Goal: Task Accomplishment & Management: Manage account settings

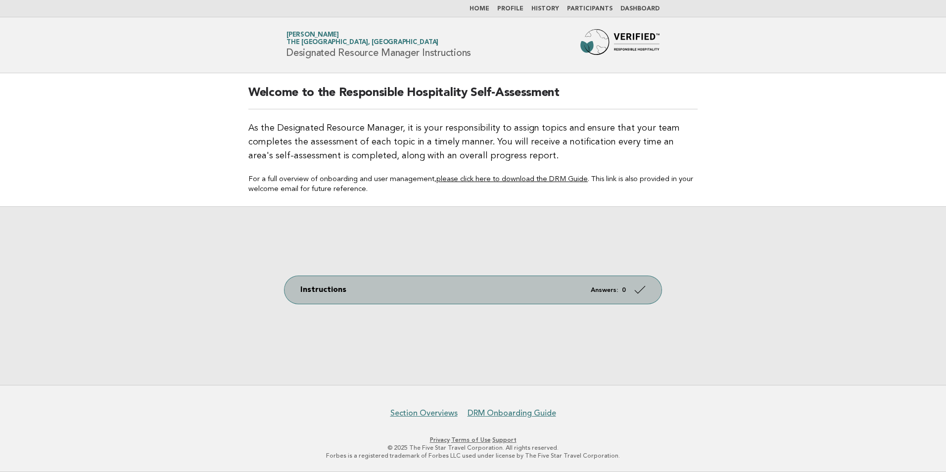
click at [497, 287] on link "Instructions Answers: 0" at bounding box center [472, 290] width 377 height 28
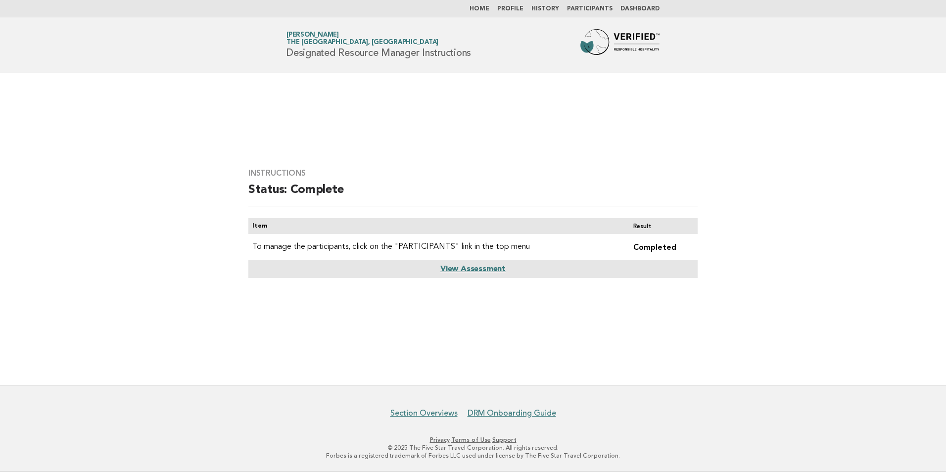
click at [491, 268] on link "View Assessment" at bounding box center [472, 269] width 65 height 8
click at [637, 8] on link "Dashboard" at bounding box center [639, 9] width 39 height 6
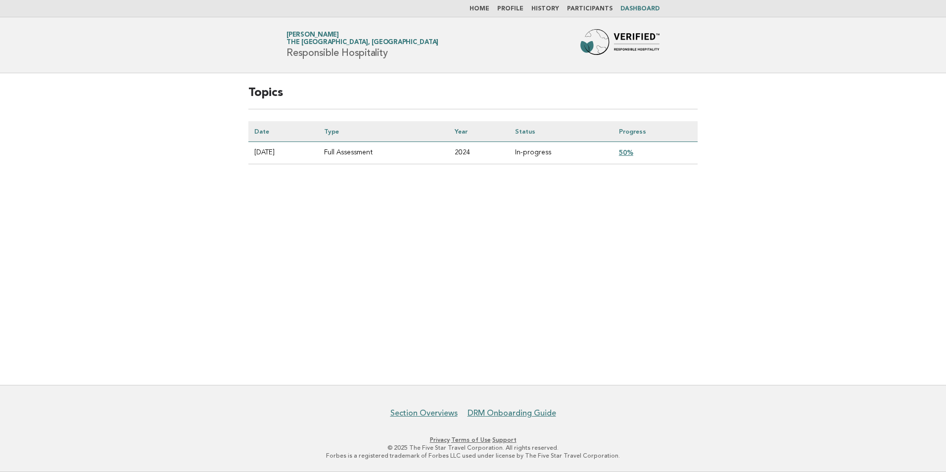
click at [632, 154] on link "50%" at bounding box center [626, 152] width 14 height 8
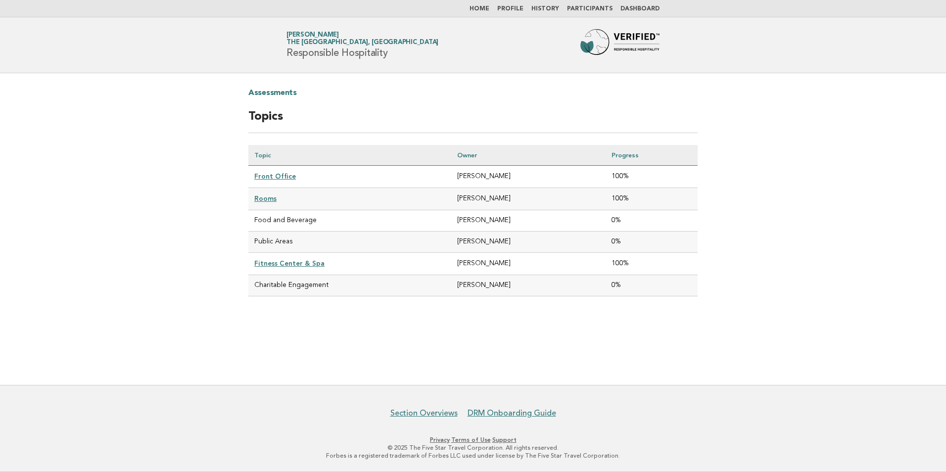
drag, startPoint x: 282, startPoint y: 222, endPoint x: 285, endPoint y: 215, distance: 7.4
click at [283, 222] on td "Food and Beverage" at bounding box center [349, 220] width 203 height 21
click at [285, 239] on td "Public Areas" at bounding box center [349, 241] width 203 height 21
drag, startPoint x: 490, startPoint y: 247, endPoint x: 483, endPoint y: 245, distance: 7.1
click at [483, 245] on td "Omar Zaitouny" at bounding box center [528, 241] width 154 height 21
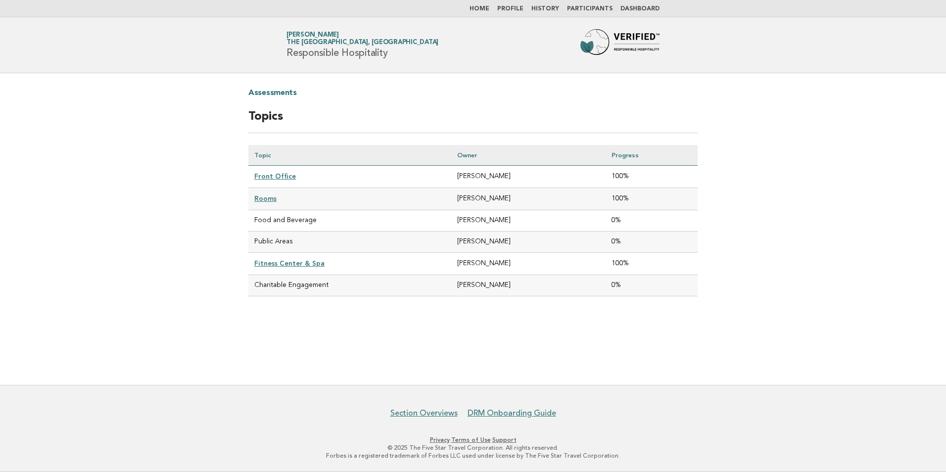
click at [304, 240] on td "Public Areas" at bounding box center [349, 241] width 203 height 21
click at [479, 250] on td "Omar Zaitouny" at bounding box center [528, 241] width 154 height 21
click at [314, 220] on td "Food and Beverage" at bounding box center [349, 220] width 203 height 21
click at [314, 243] on td "Public Areas" at bounding box center [349, 241] width 203 height 21
click at [329, 216] on td "Food and Beverage" at bounding box center [349, 220] width 203 height 21
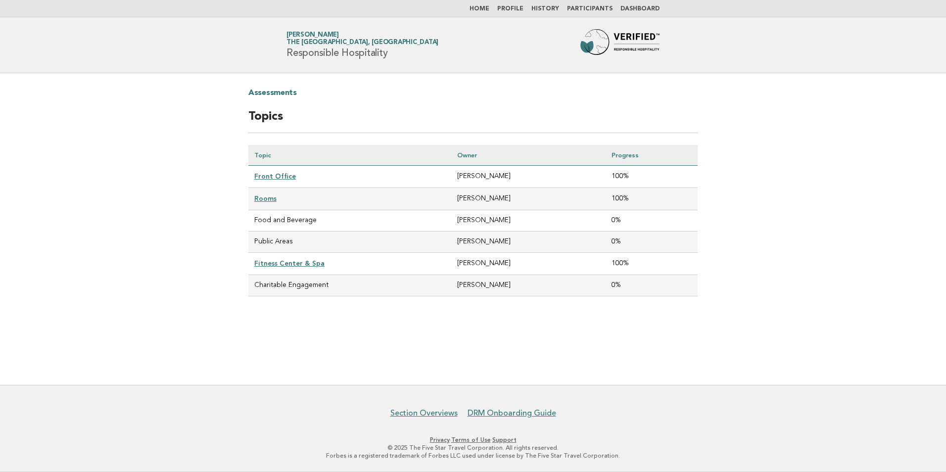
click at [268, 235] on td "Public Areas" at bounding box center [349, 241] width 203 height 21
click at [268, 243] on td "Public Areas" at bounding box center [349, 241] width 203 height 21
click at [275, 241] on td "Public Areas" at bounding box center [349, 241] width 203 height 21
click at [314, 240] on td "Public Areas" at bounding box center [349, 241] width 203 height 21
click at [319, 241] on td "Public Areas" at bounding box center [349, 241] width 203 height 21
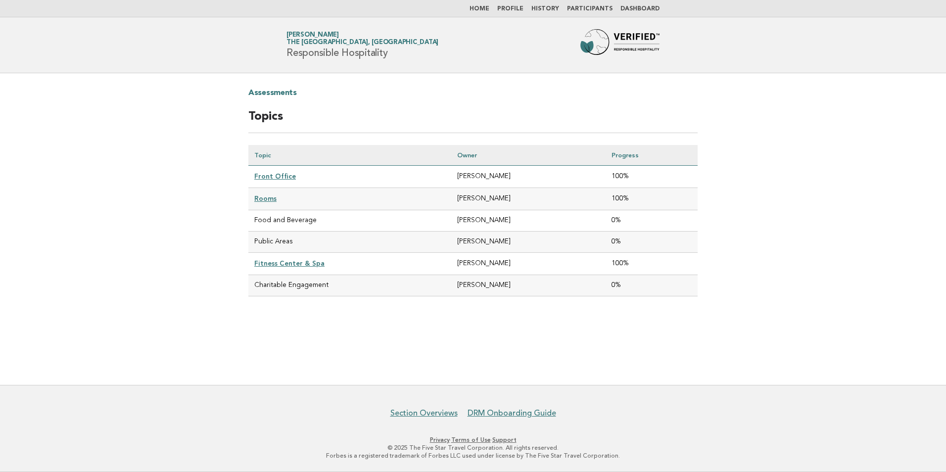
click at [312, 239] on td "Public Areas" at bounding box center [349, 241] width 203 height 21
click at [588, 7] on link "Participants" at bounding box center [590, 9] width 46 height 6
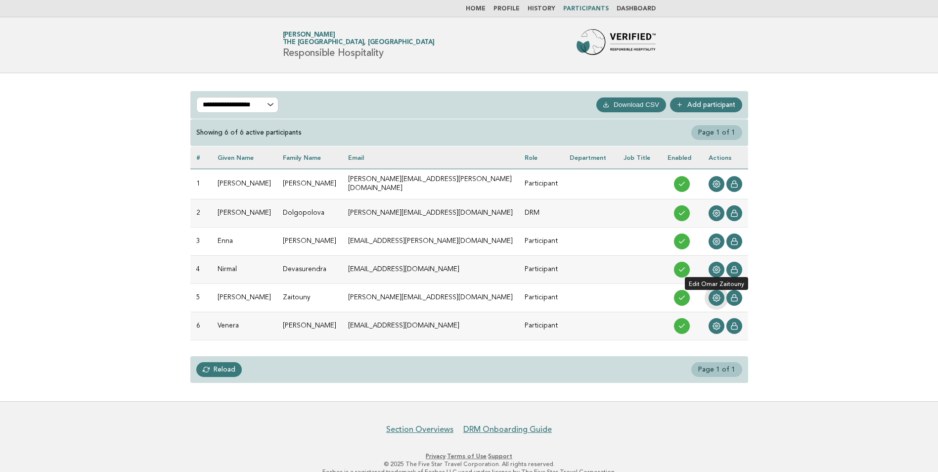
click at [716, 297] on circle at bounding box center [717, 298] width 2 height 2
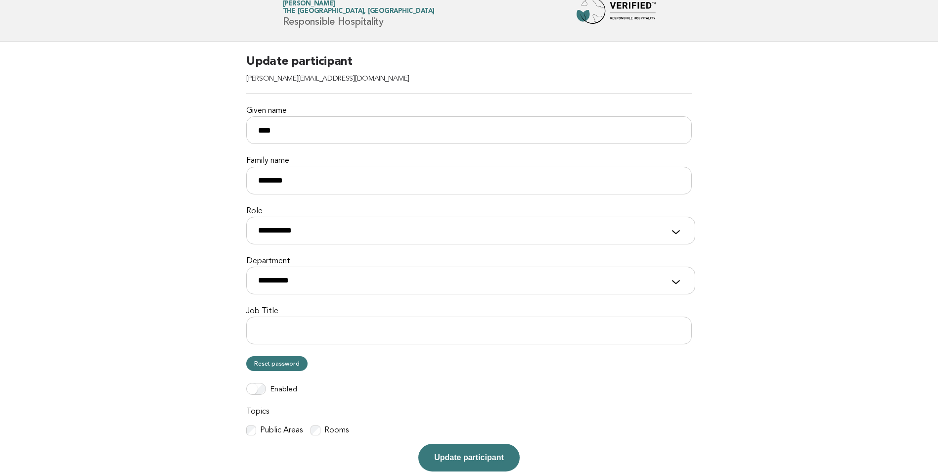
scroll to position [129, 0]
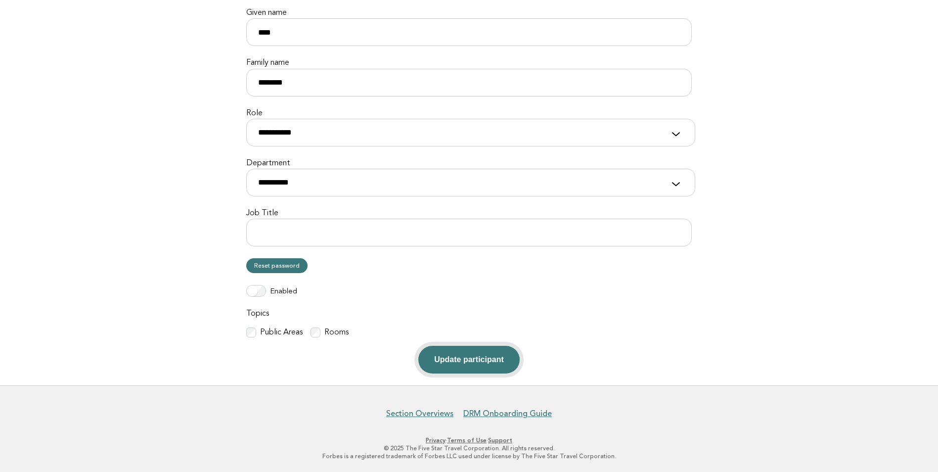
click at [481, 359] on button "Update participant" at bounding box center [468, 360] width 101 height 28
click at [601, 183] on select "**********" at bounding box center [470, 183] width 449 height 28
select select "**********"
click at [246, 169] on select "**********" at bounding box center [470, 183] width 449 height 28
click at [468, 355] on button "Update participant" at bounding box center [468, 360] width 101 height 28
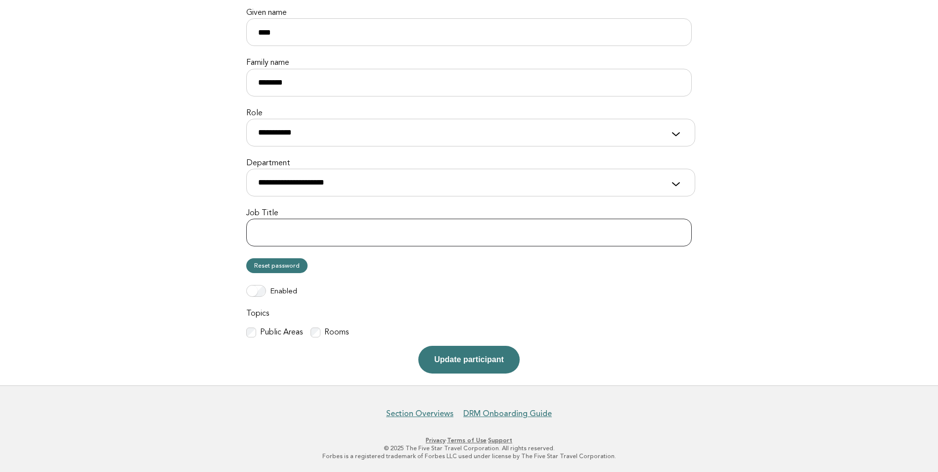
click at [308, 230] on input "Job Title" at bounding box center [469, 233] width 446 height 28
type input "**********"
click at [487, 360] on button "Update participant" at bounding box center [468, 360] width 101 height 28
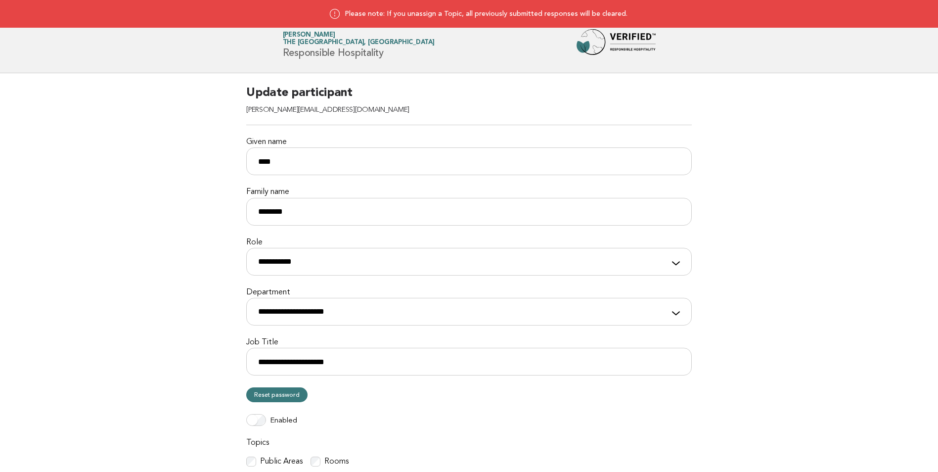
select select "**********"
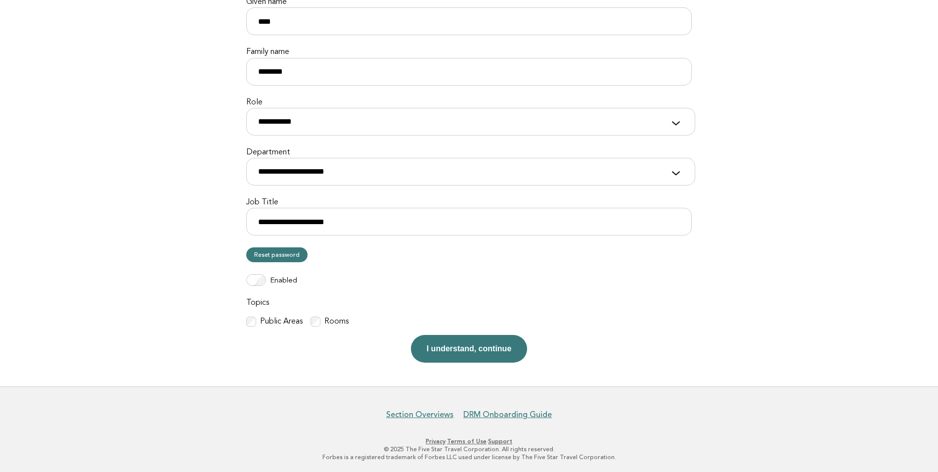
scroll to position [141, 0]
